Goal: Task Accomplishment & Management: Manage account settings

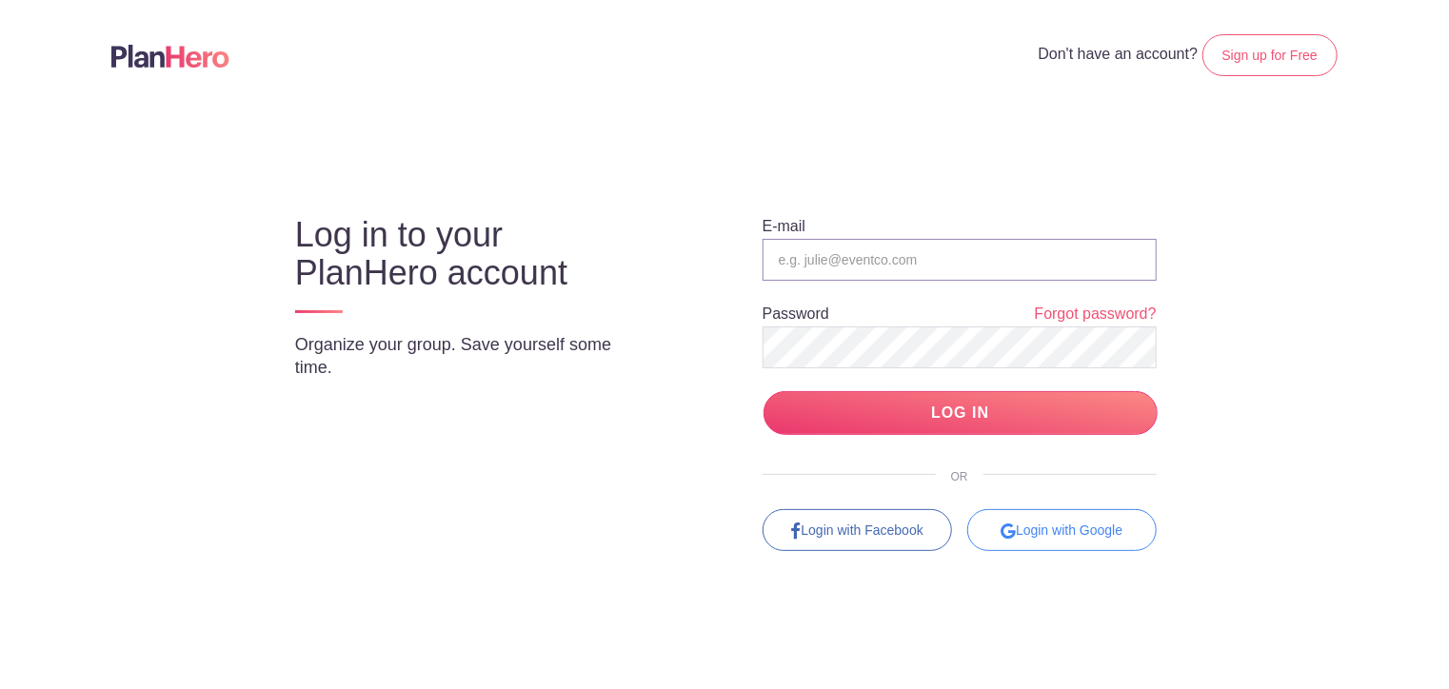
click at [854, 253] on input "email" at bounding box center [960, 260] width 394 height 42
type input "belinda.rogers@ioe.org.au"
click at [764, 391] on input "LOG IN" at bounding box center [961, 413] width 394 height 45
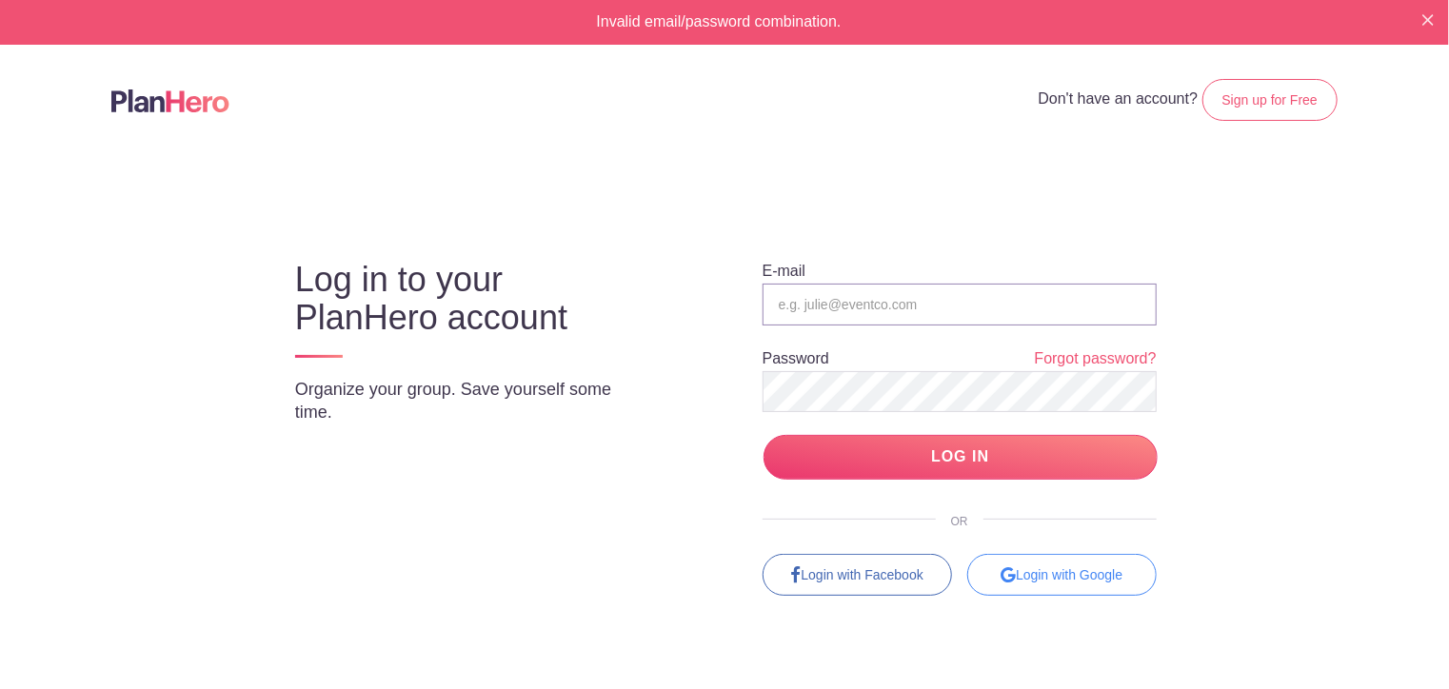
click at [792, 300] on input "email" at bounding box center [960, 305] width 394 height 42
type input "[PERSON_NAME][DOMAIN_NAME][EMAIL_ADDRESS][PERSON_NAME][DOMAIN_NAME]"
click at [764, 435] on input "LOG IN" at bounding box center [961, 457] width 394 height 45
